Goal: Information Seeking & Learning: Learn about a topic

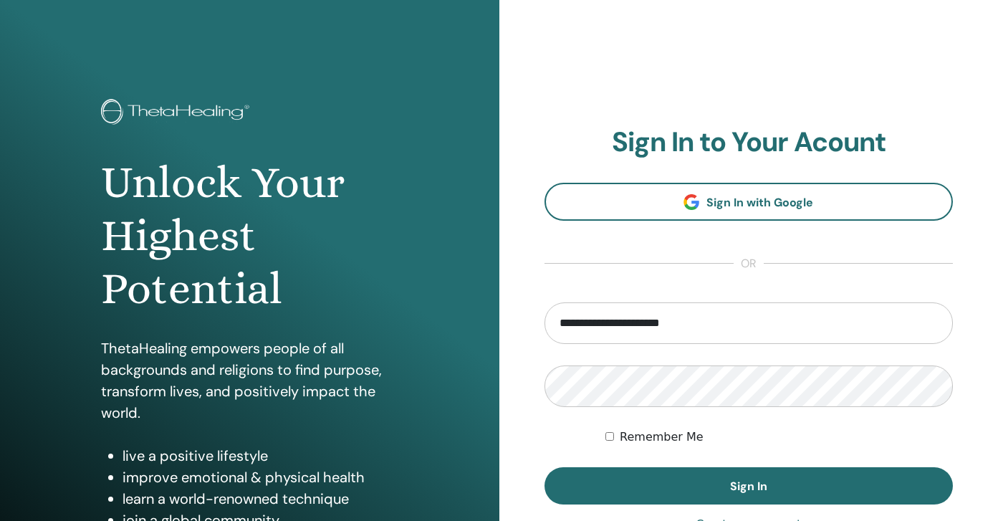
type input "**********"
click at [748, 486] on button "Sign In" at bounding box center [748, 485] width 409 height 37
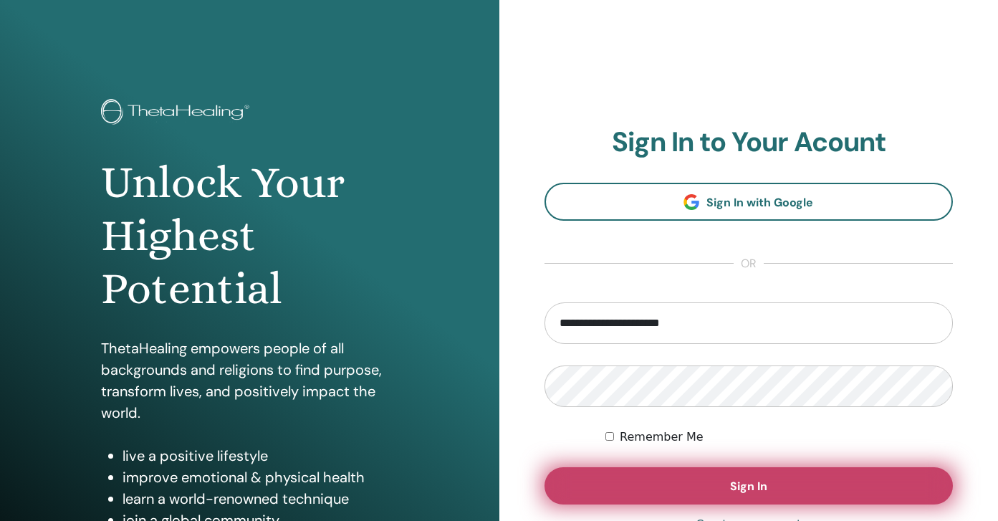
click at [682, 488] on button "Sign In" at bounding box center [748, 485] width 409 height 37
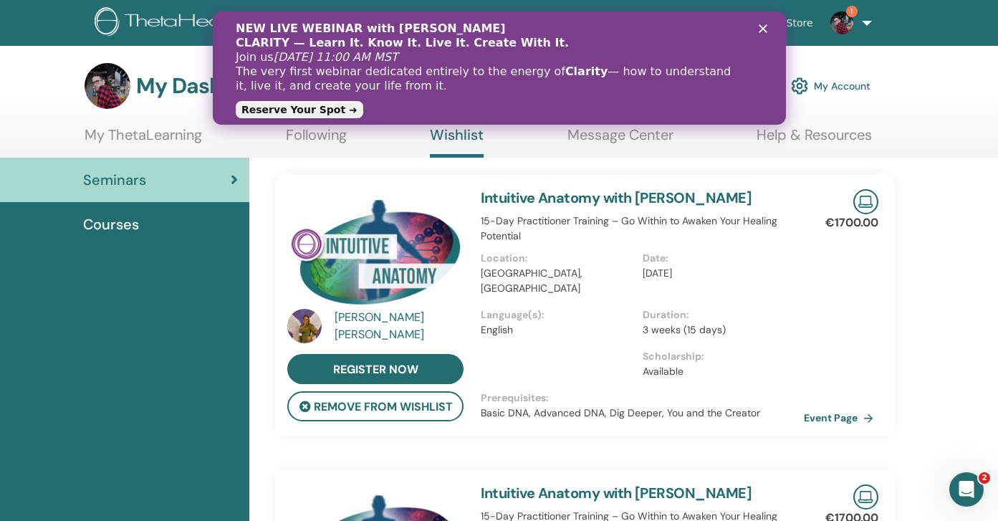
click at [759, 27] on icon "Close" at bounding box center [762, 28] width 9 height 9
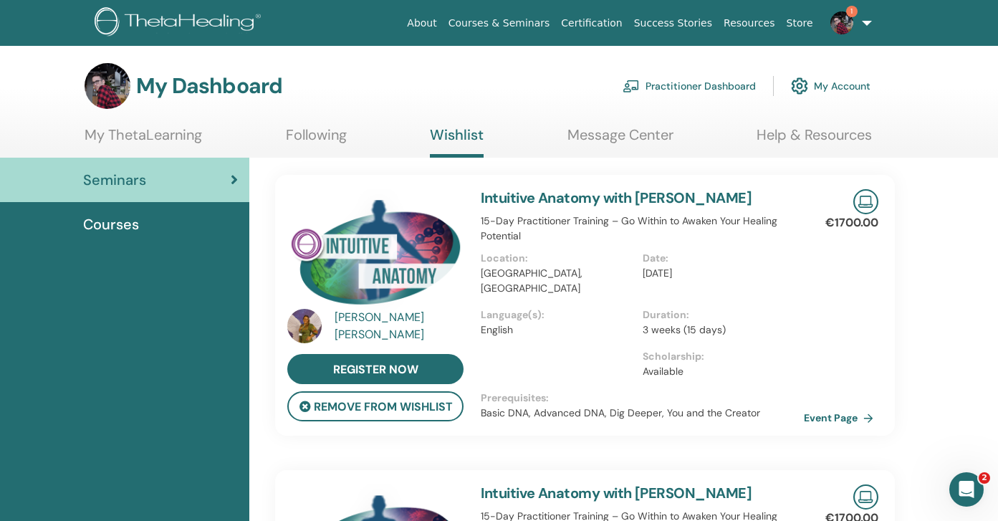
click at [843, 24] on img at bounding box center [841, 22] width 23 height 23
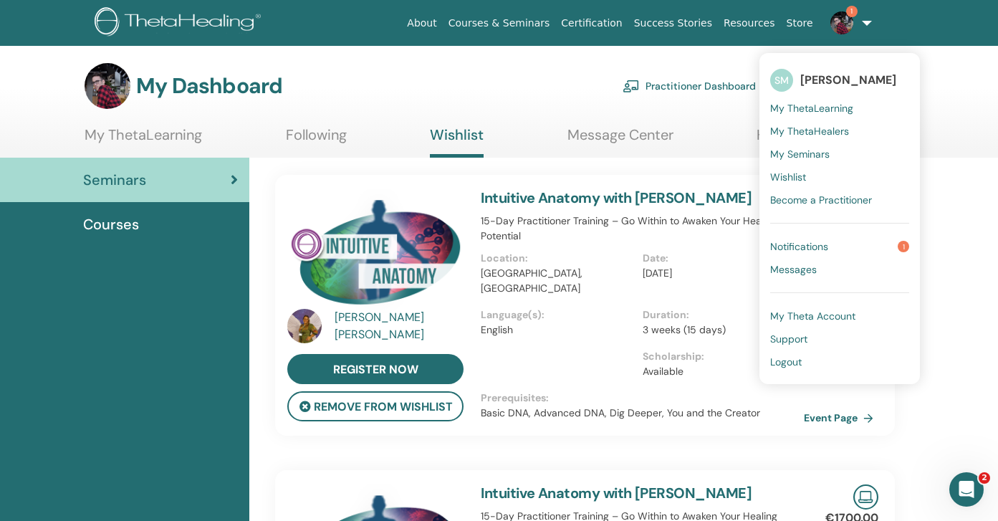
click at [826, 251] on span "Notifications" at bounding box center [799, 246] width 58 height 13
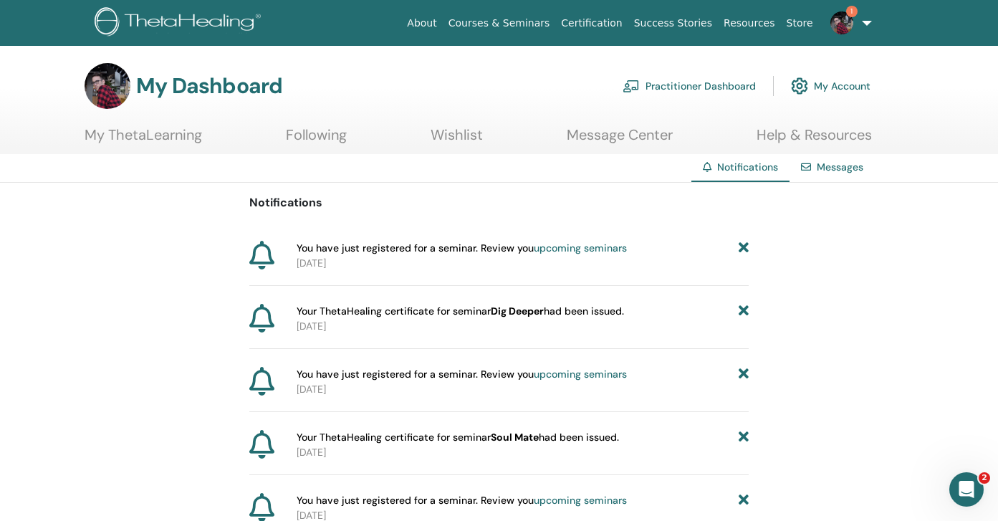
click at [576, 250] on link "upcoming seminars" at bounding box center [579, 247] width 93 height 13
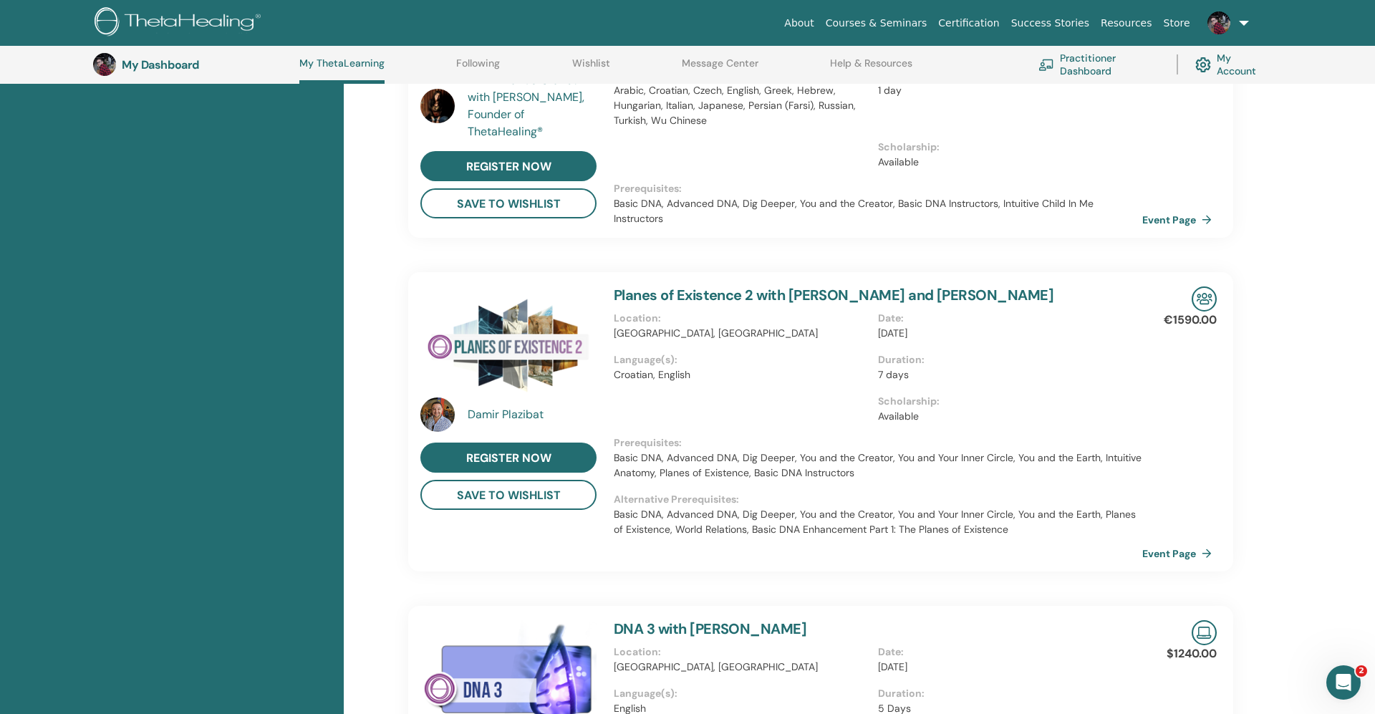
scroll to position [583, 0]
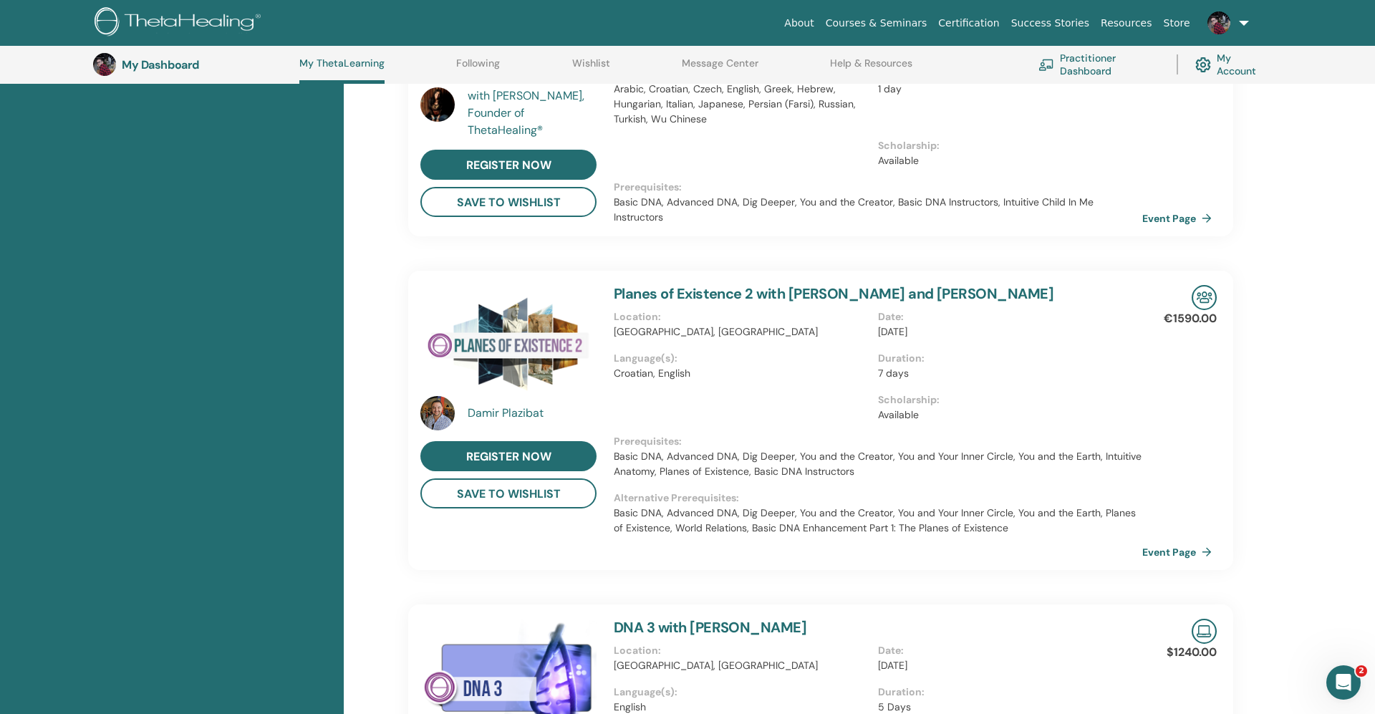
click at [518, 414] on div "Damir Plazibat" at bounding box center [534, 413] width 132 height 17
